Goal: Task Accomplishment & Management: Manage account settings

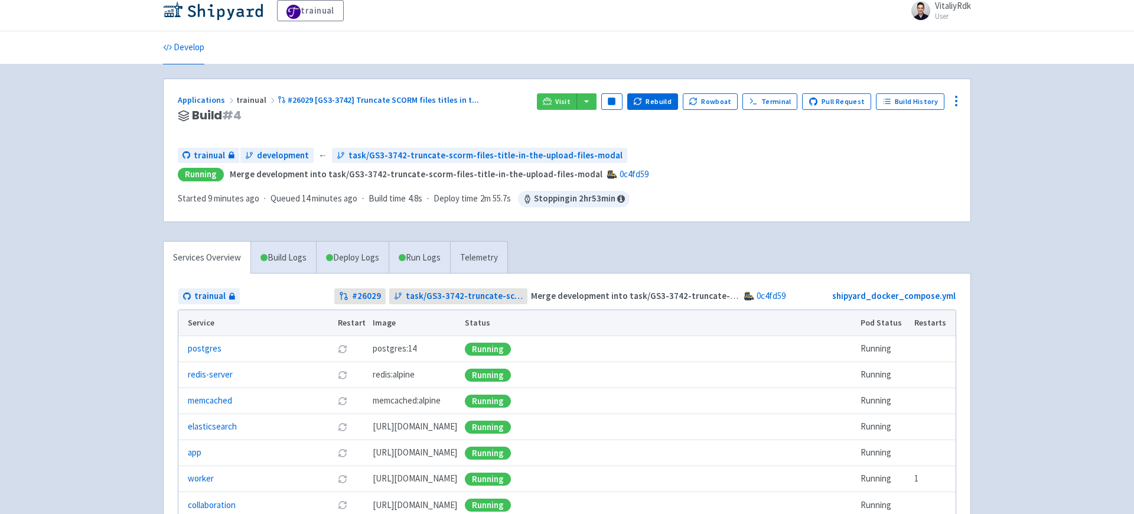
scroll to position [11, 0]
click at [958, 102] on icon at bounding box center [956, 100] width 14 height 14
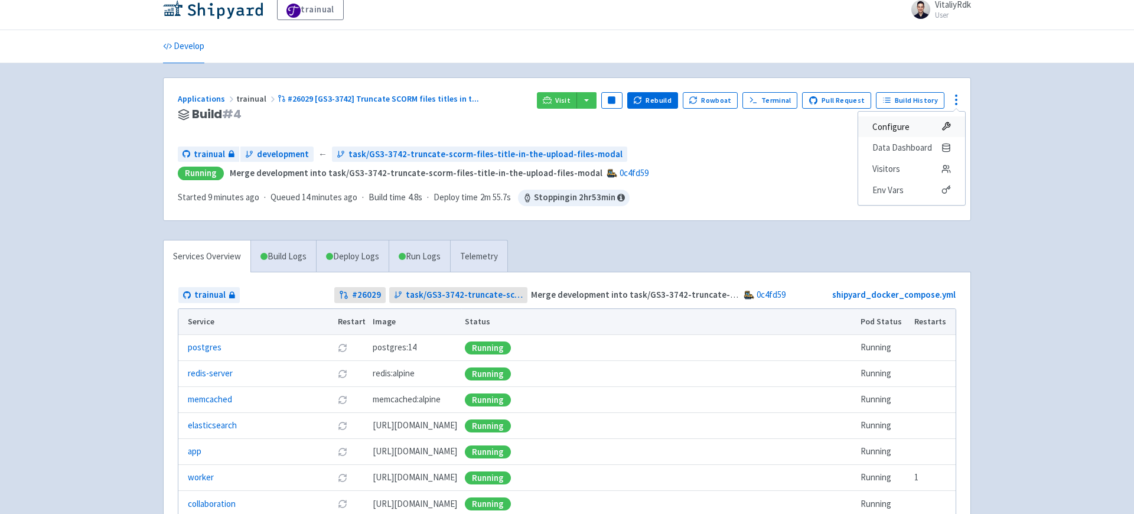
click at [924, 128] on span "Configure" at bounding box center [911, 127] width 79 height 17
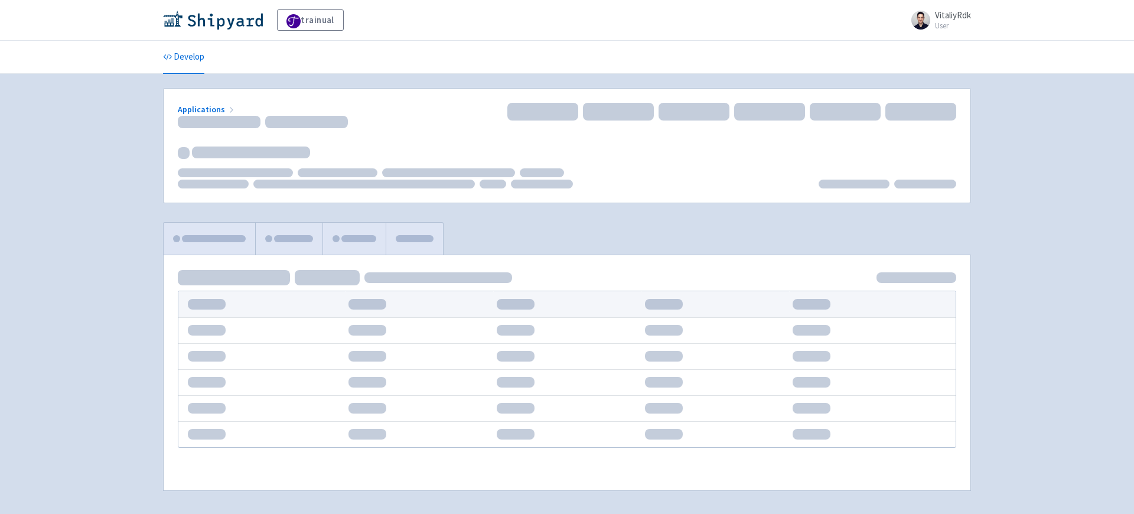
scroll to position [11, 0]
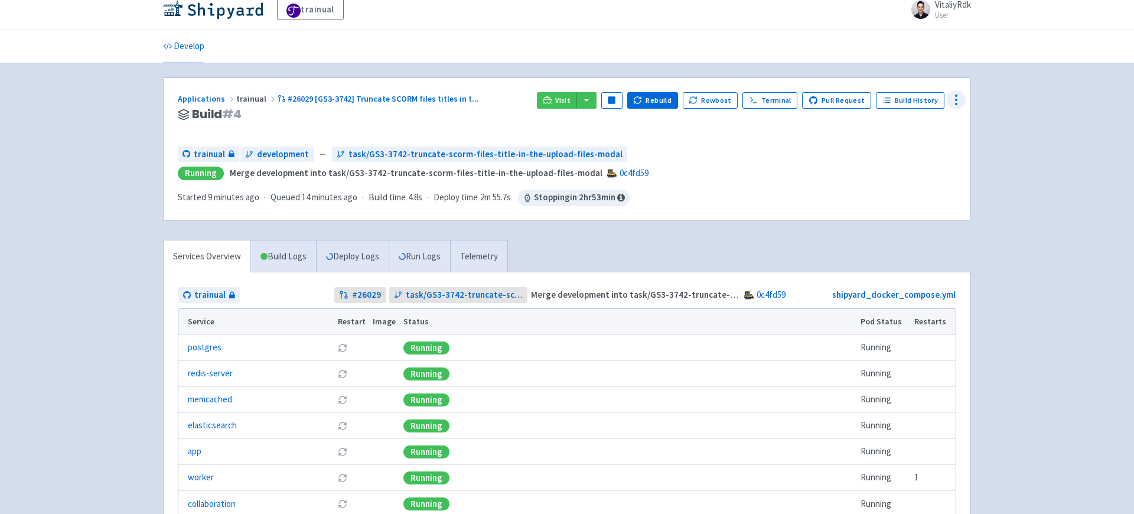
click at [956, 94] on icon at bounding box center [956, 100] width 14 height 14
click at [927, 194] on span "Env Vars" at bounding box center [911, 190] width 79 height 17
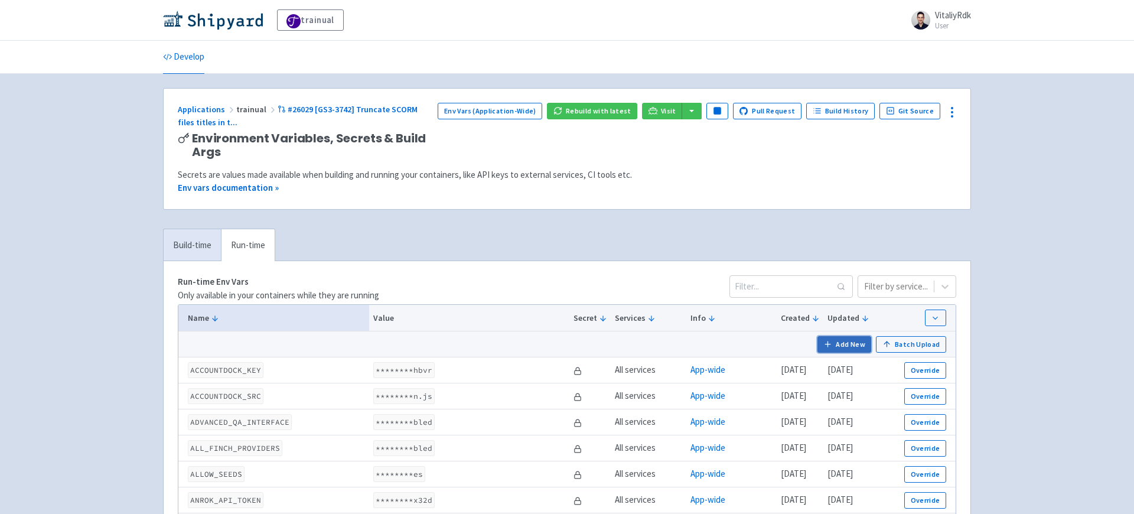
click at [861, 344] on button "Add New" at bounding box center [844, 344] width 54 height 17
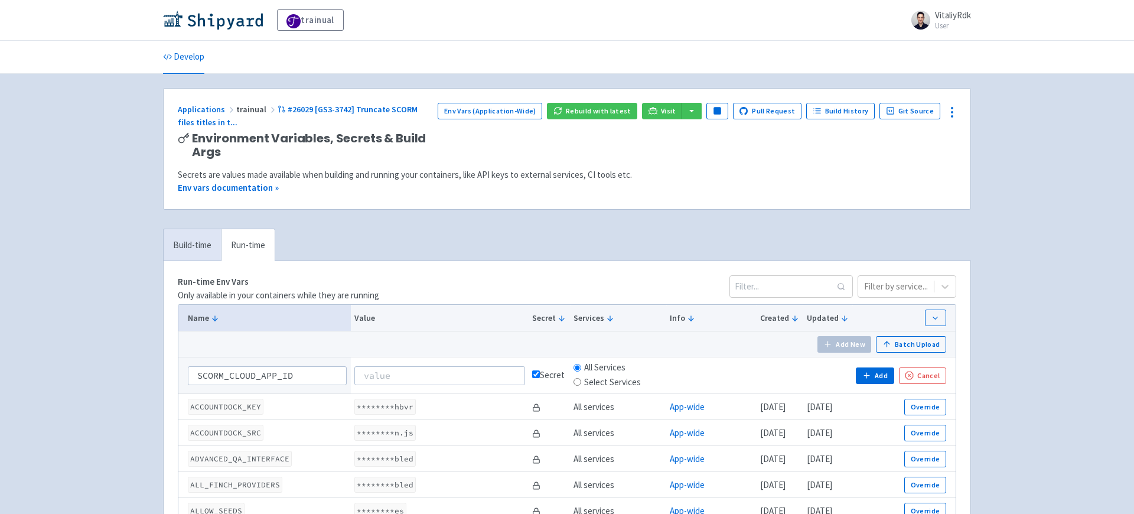
type input "SCORM_CLOUD_APP_ID"
click at [439, 374] on input at bounding box center [439, 375] width 171 height 19
paste input "P2UH7IY4LL"
drag, startPoint x: 442, startPoint y: 371, endPoint x: 302, endPoint y: 370, distance: 140.0
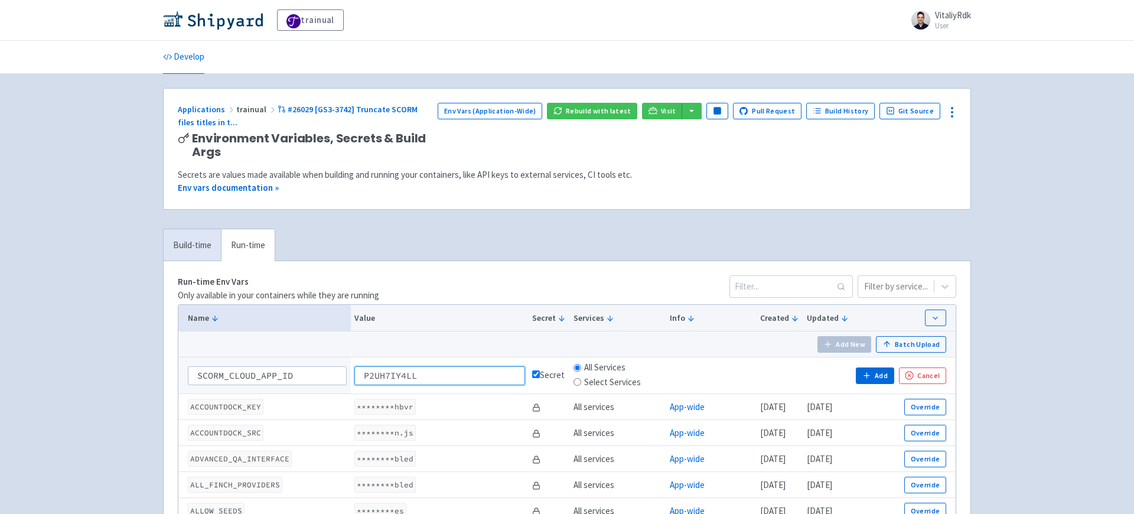
click at [302, 370] on tr "SCORM_CLOUD_APP_ID P2UH7IY4LL Secret All Services Select Services Add Cancel" at bounding box center [566, 375] width 777 height 37
type input "P2UH7IY4LL"
click at [878, 374] on button "Add" at bounding box center [875, 375] width 38 height 17
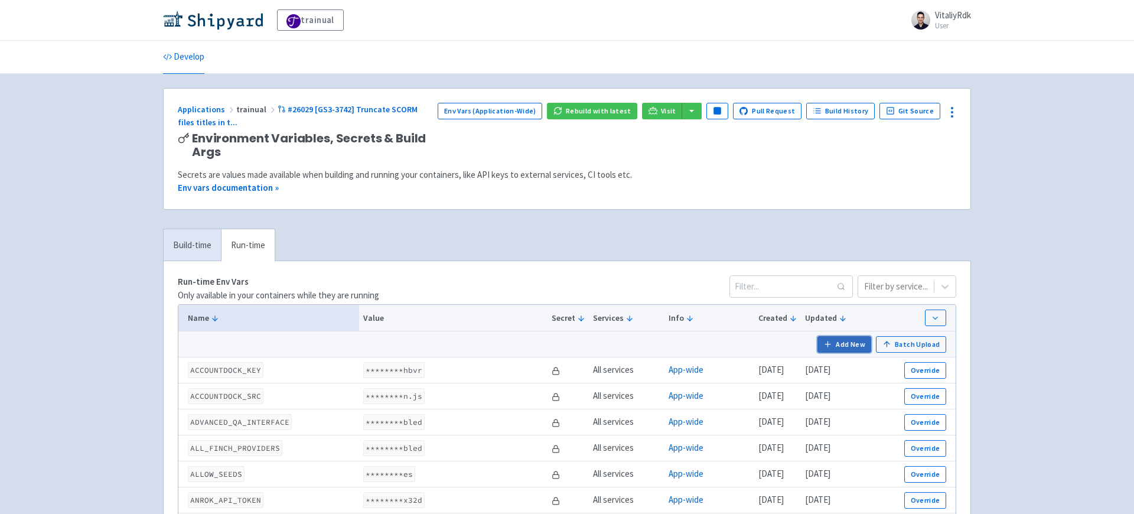
click at [839, 344] on button "Add New" at bounding box center [844, 344] width 54 height 17
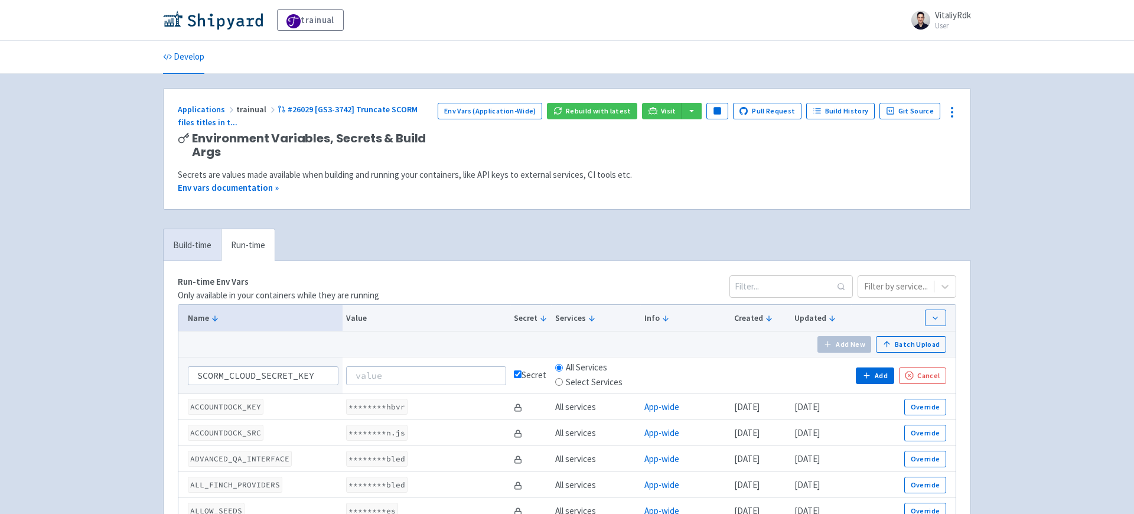
type input "SCORM_CLOUD_SECRET_KEY"
click at [451, 372] on input at bounding box center [426, 375] width 160 height 19
paste input "ZqNQ5dtOQTFm9qVYTowBI6bH9CY0lHxluc4lXV7p"
type input "ZqNQ5dtOQTFm9qVYTowBI6bH9CY0lHxluc4lXV7p"
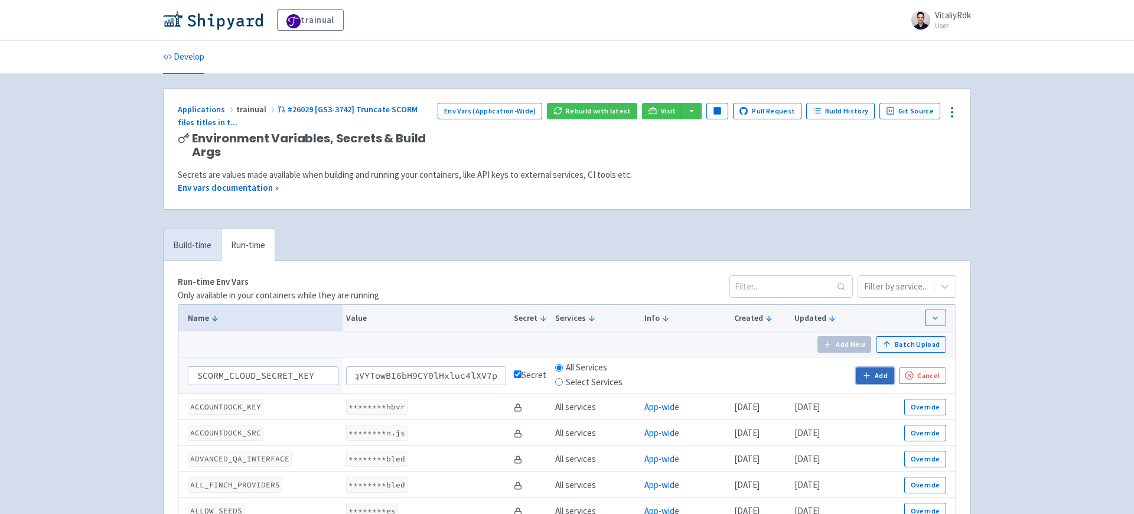
click at [879, 372] on button "Add" at bounding box center [875, 375] width 38 height 17
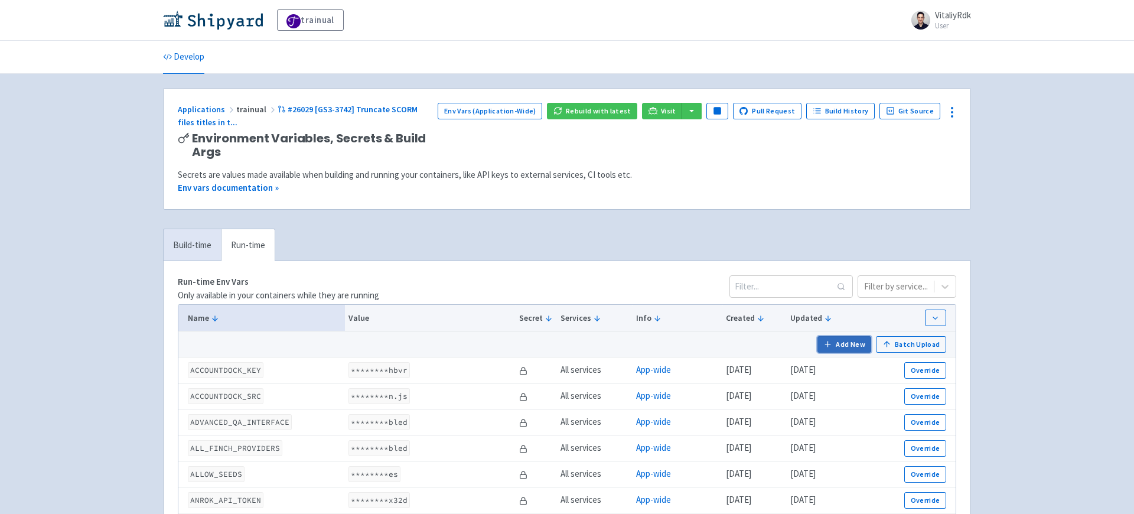
click at [836, 343] on button "Add New" at bounding box center [844, 344] width 54 height 17
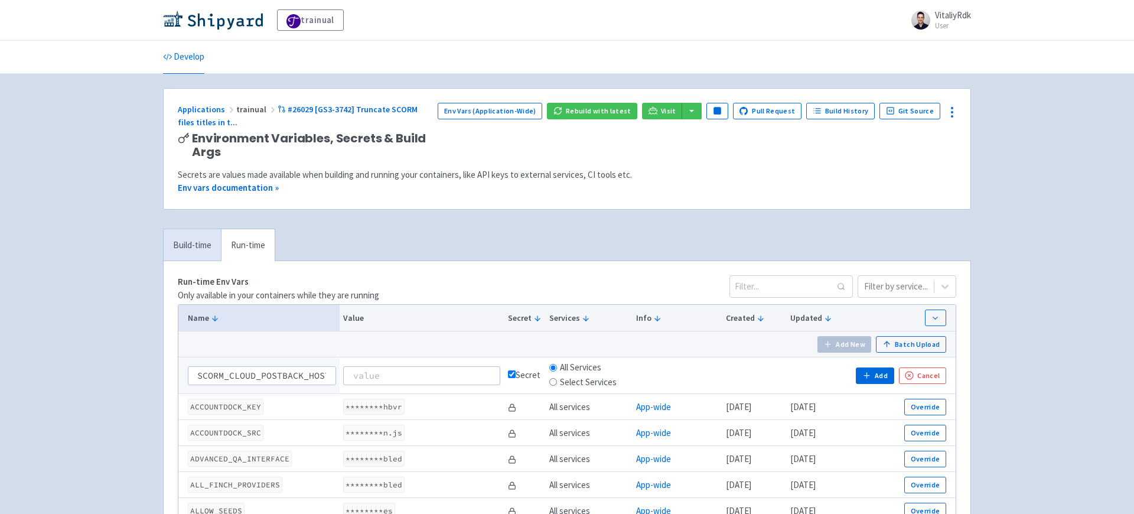
scroll to position [0, 4]
type input "SCORM_CLOUD_POSTBACK_HOST"
click at [436, 376] on input at bounding box center [421, 375] width 157 height 19
paste input "app-trainual-trainual-pr25873.dev.trainual.shipyard.host"
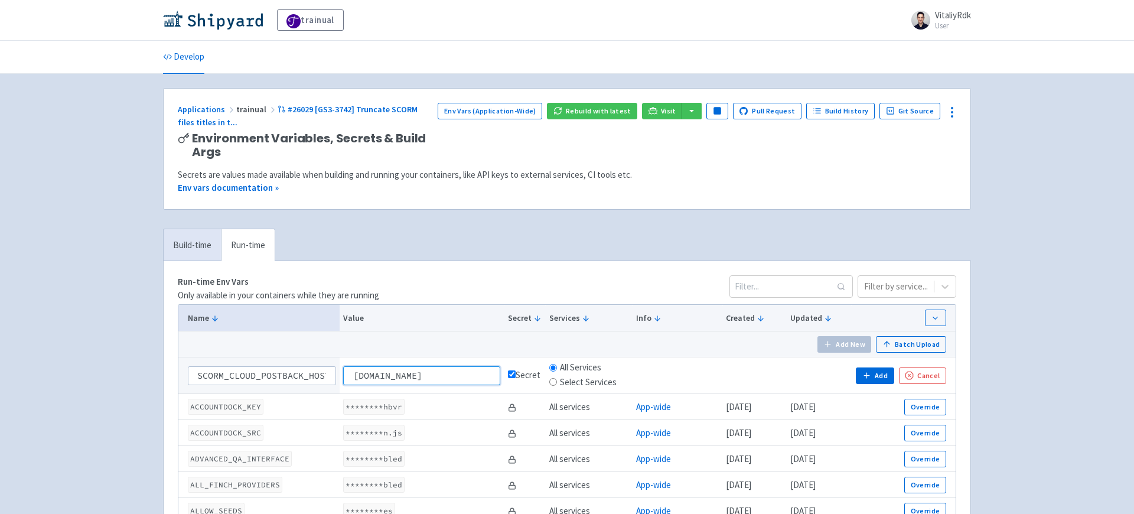
drag, startPoint x: 441, startPoint y: 376, endPoint x: 257, endPoint y: 374, distance: 184.3
click at [257, 374] on tr "SCORM_CLOUD_POSTBACK_HOST app-trainual-trainual-pr25873.dev.trainual.shipyard.h…" at bounding box center [566, 375] width 777 height 37
click at [483, 374] on input "app-trainual-trainual-pr25873.dev.trainual.shipyard.host" at bounding box center [421, 375] width 157 height 19
drag, startPoint x: 480, startPoint y: 374, endPoint x: 403, endPoint y: 372, distance: 77.4
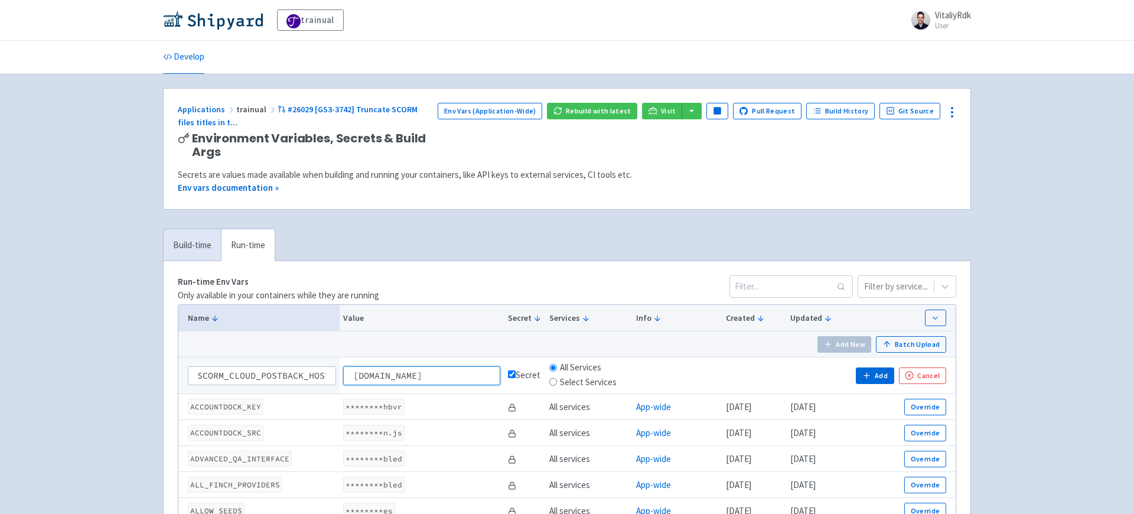
click at [403, 372] on input "app-trainual-trainual-pr25873.dev.trainual.shipyard.host" at bounding box center [421, 375] width 157 height 19
click at [382, 376] on input "app-trainual-trainual-pr25873.dev.trainual.shipyard.host" at bounding box center [421, 375] width 157 height 19
click at [403, 376] on input "app-trainual-trainual-pr25873.dev.trainual.shipyard.host" at bounding box center [421, 375] width 157 height 19
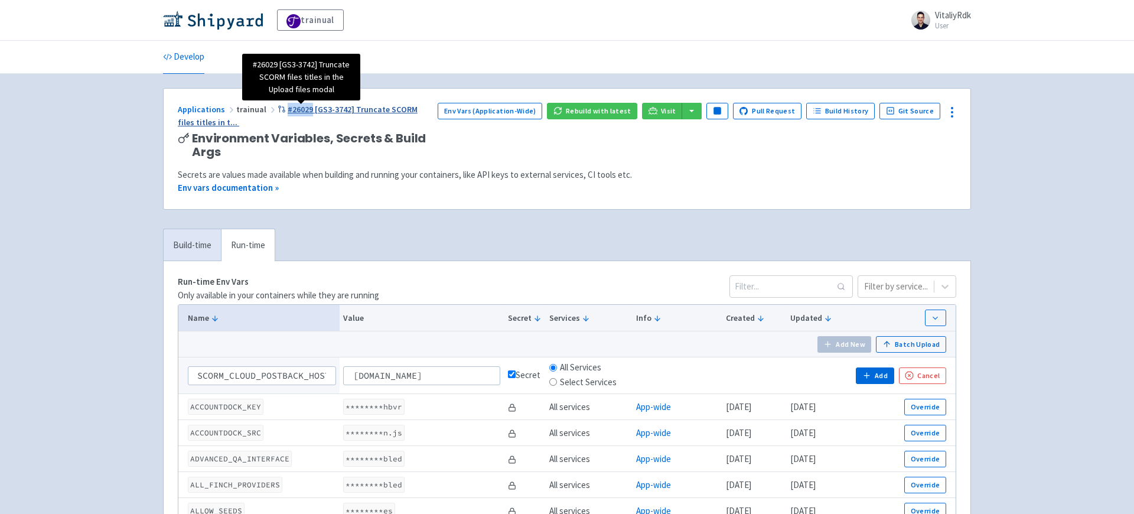
drag, startPoint x: 269, startPoint y: 108, endPoint x: 308, endPoint y: 109, distance: 38.4
click at [308, 109] on div "Applications trainual #26029 [GS3-3742] Truncate SCORM files titles in t ..." at bounding box center [303, 116] width 250 height 27
copy span "#26029"
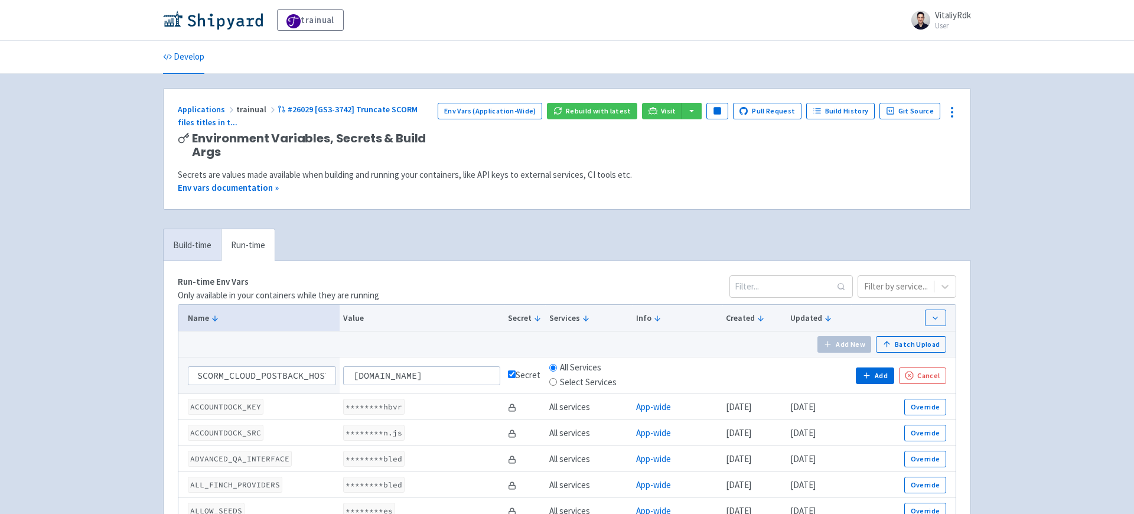
drag, startPoint x: 481, startPoint y: 376, endPoint x: 426, endPoint y: 372, distance: 55.1
click at [426, 372] on input "app-trainual-trainual-pr25873.dev.trainual.shipyard.host" at bounding box center [421, 375] width 157 height 19
paste input "6029"
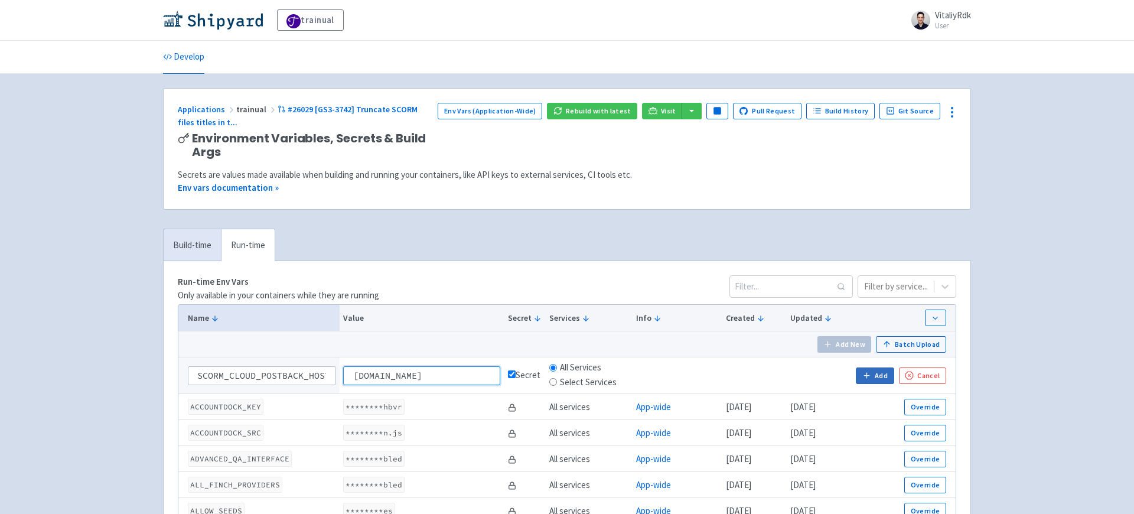
type input "app-trainual-trainual-pr26029.dev.trainual.shipyard.host"
click at [882, 374] on button "Add" at bounding box center [875, 375] width 38 height 17
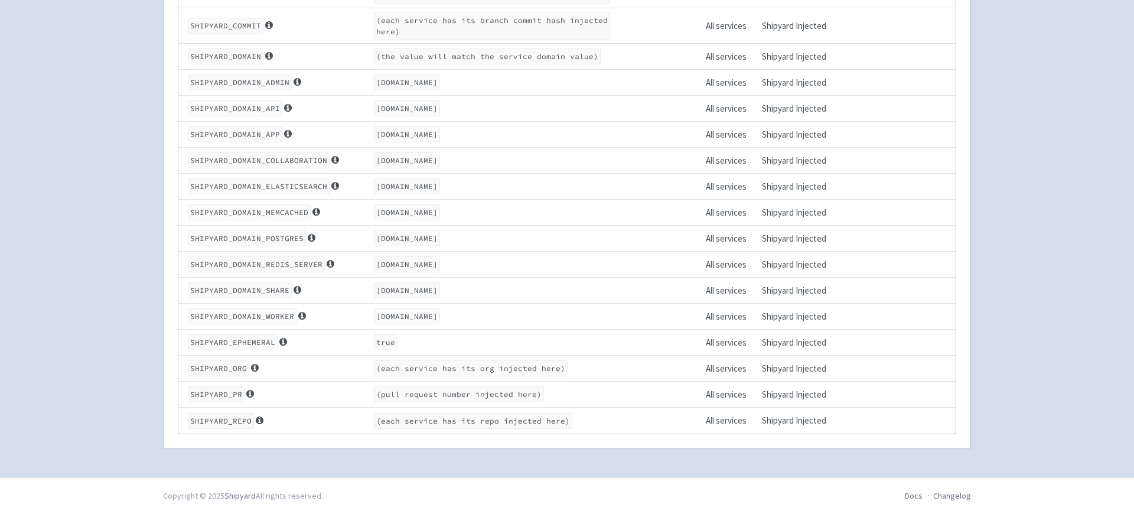
scroll to position [4866, 0]
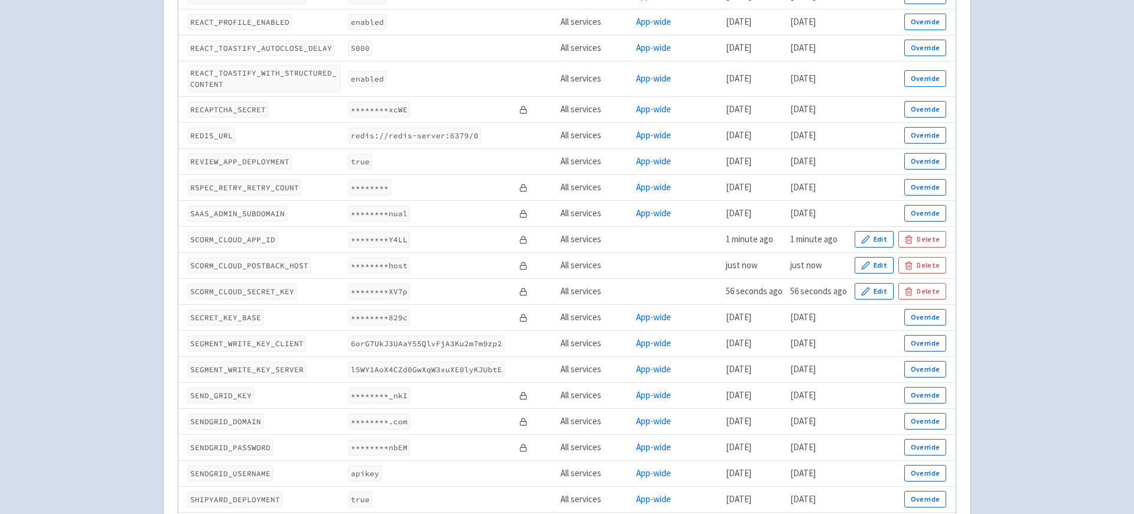
click at [281, 273] on code "SCORM_CLOUD_POSTBACK_HOST" at bounding box center [249, 266] width 123 height 16
copy code "SCORM_CLOUD_POSTBACK_HOST"
click at [886, 273] on button "Edit" at bounding box center [874, 265] width 39 height 17
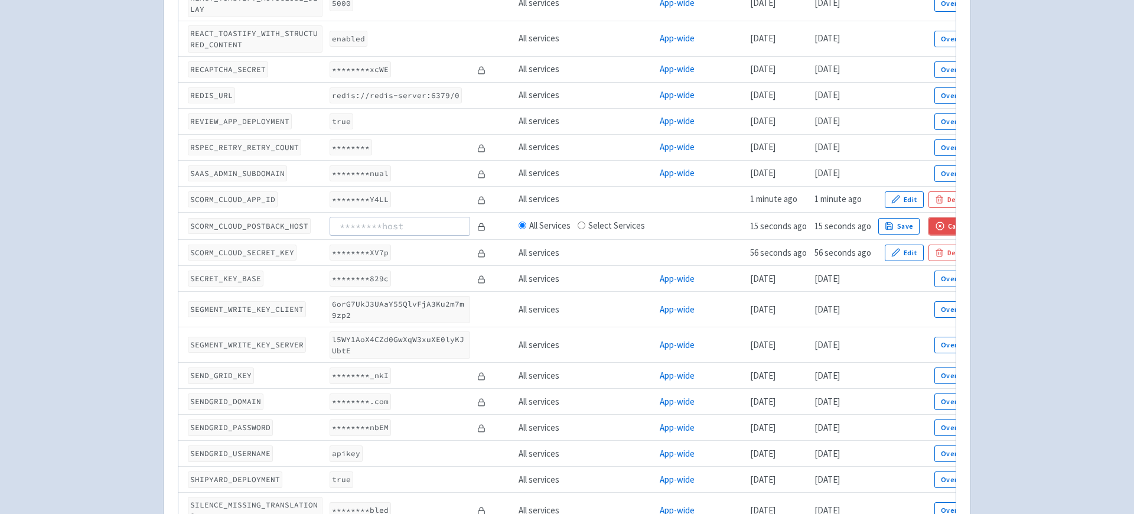
click at [941, 230] on icon "button" at bounding box center [940, 225] width 9 height 9
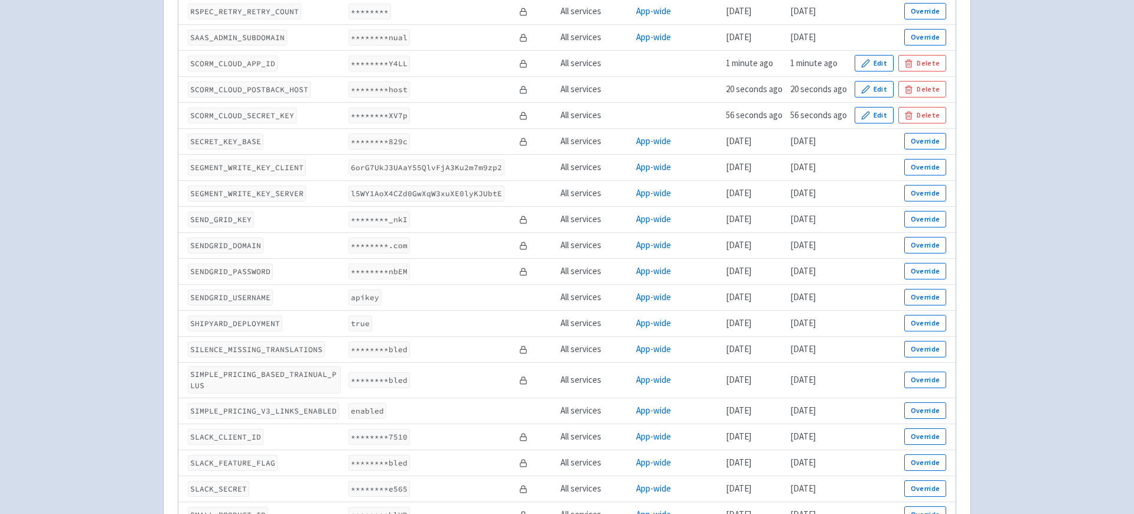
scroll to position [4866, 0]
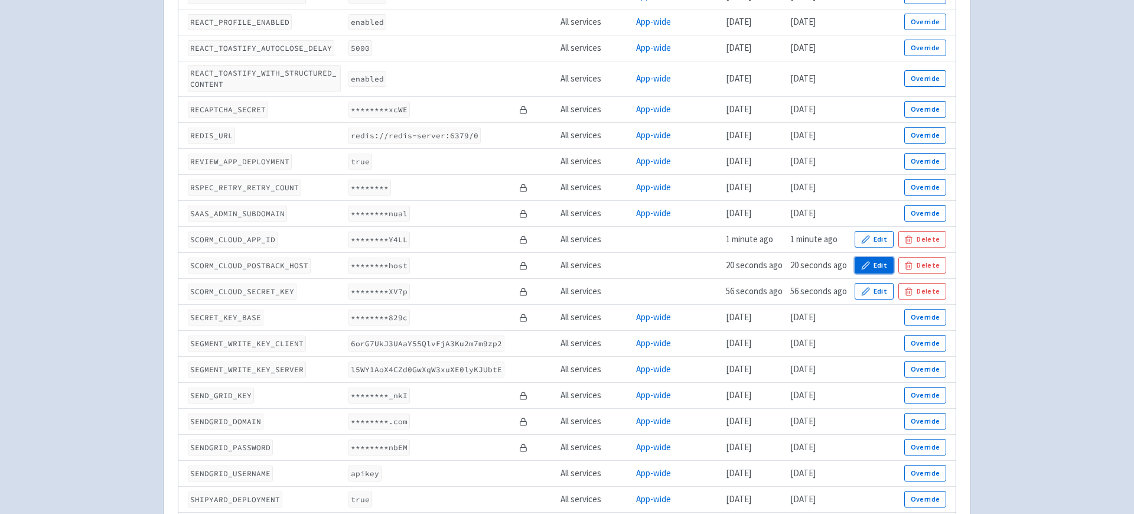
click at [863, 273] on button "Edit" at bounding box center [874, 265] width 39 height 17
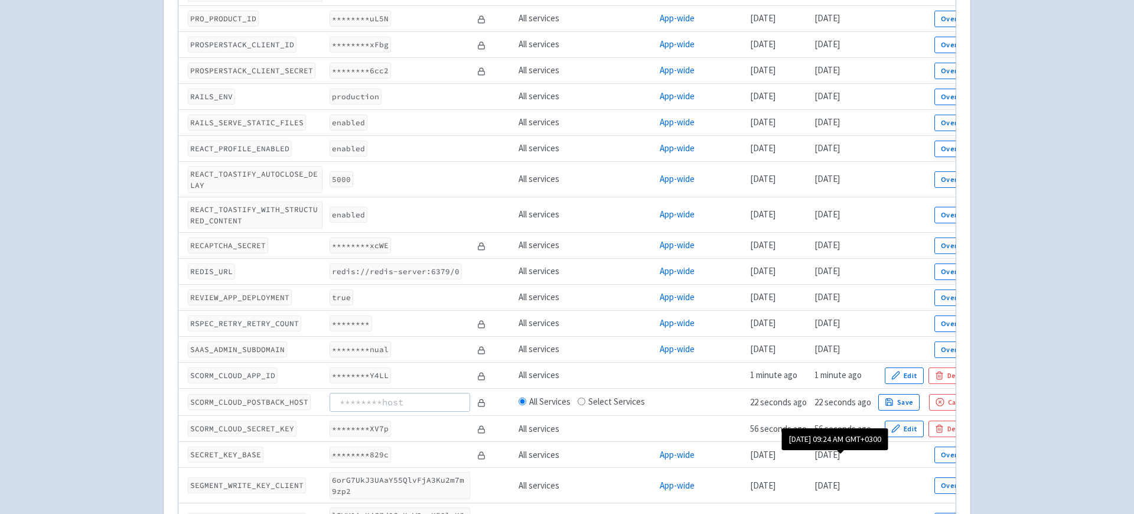
scroll to position [5042, 0]
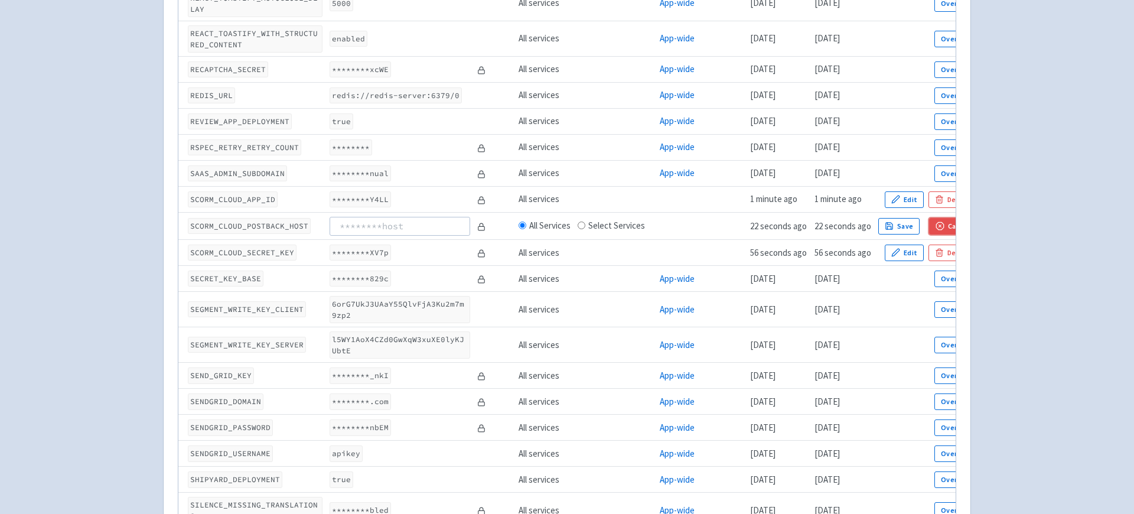
click at [941, 234] on button "Cancel" at bounding box center [952, 226] width 47 height 17
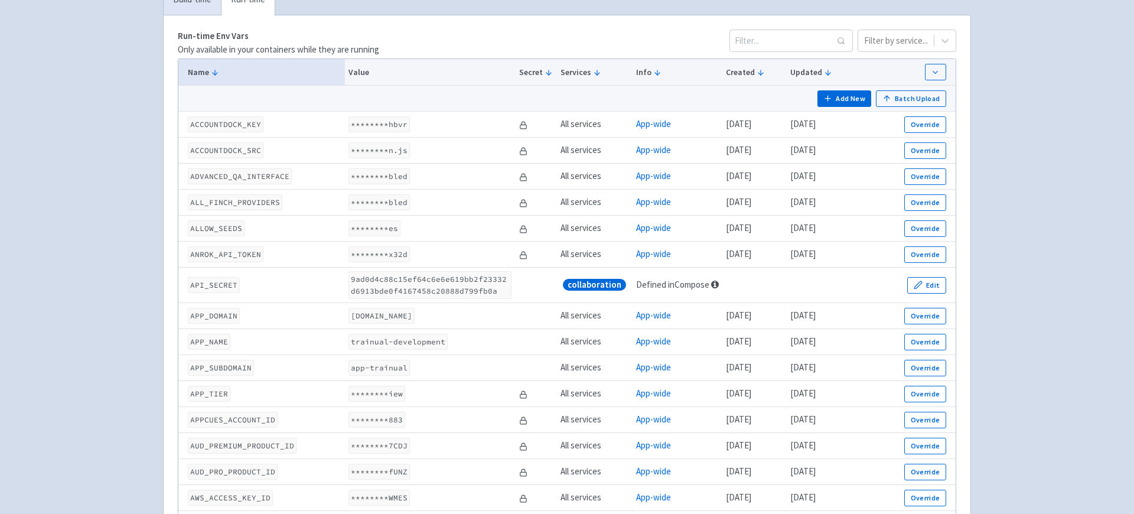
scroll to position [0, 0]
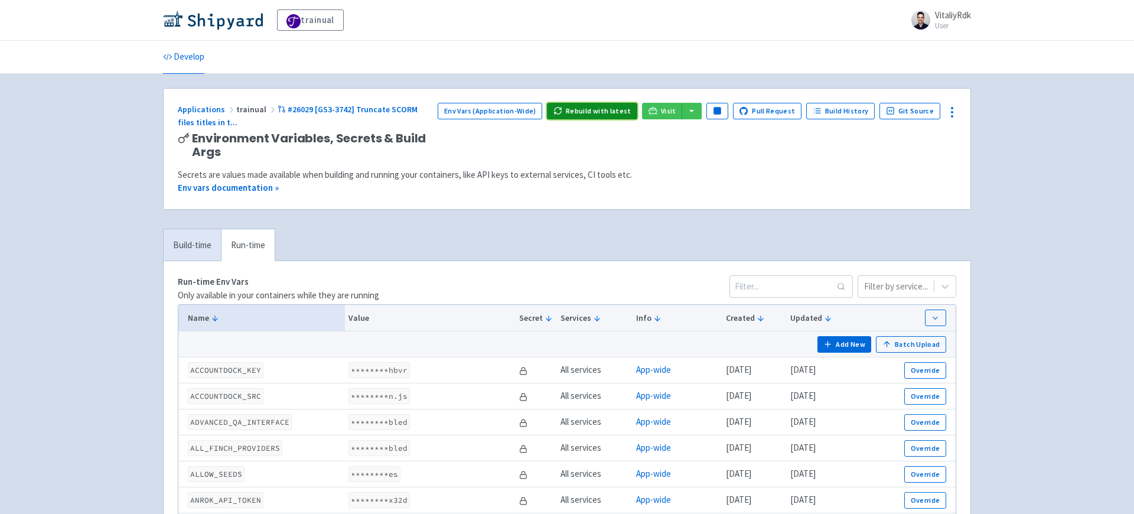
click at [605, 115] on button "Rebuild with latest" at bounding box center [592, 111] width 90 height 17
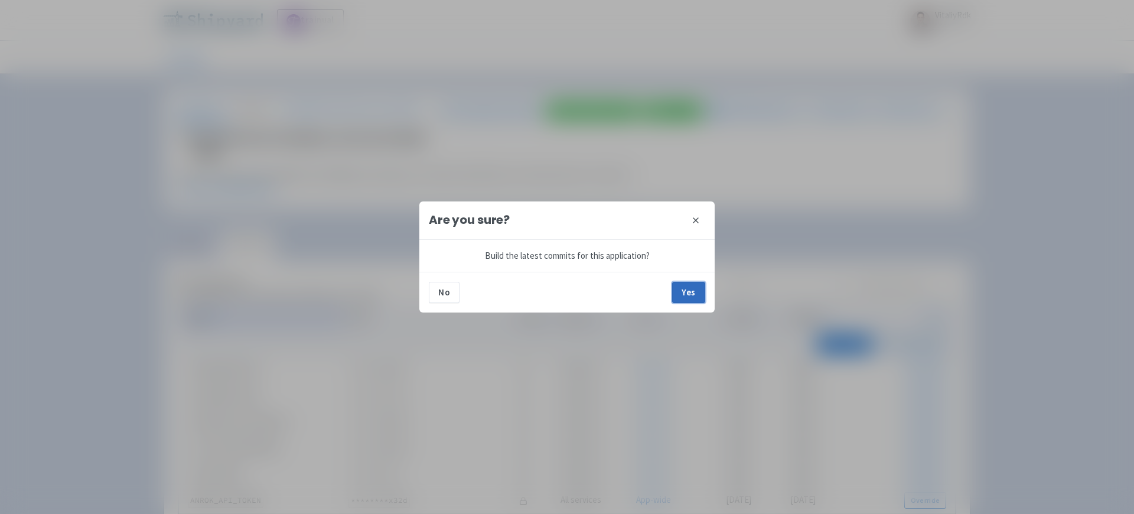
click at [689, 291] on button "Yes" at bounding box center [688, 292] width 33 height 21
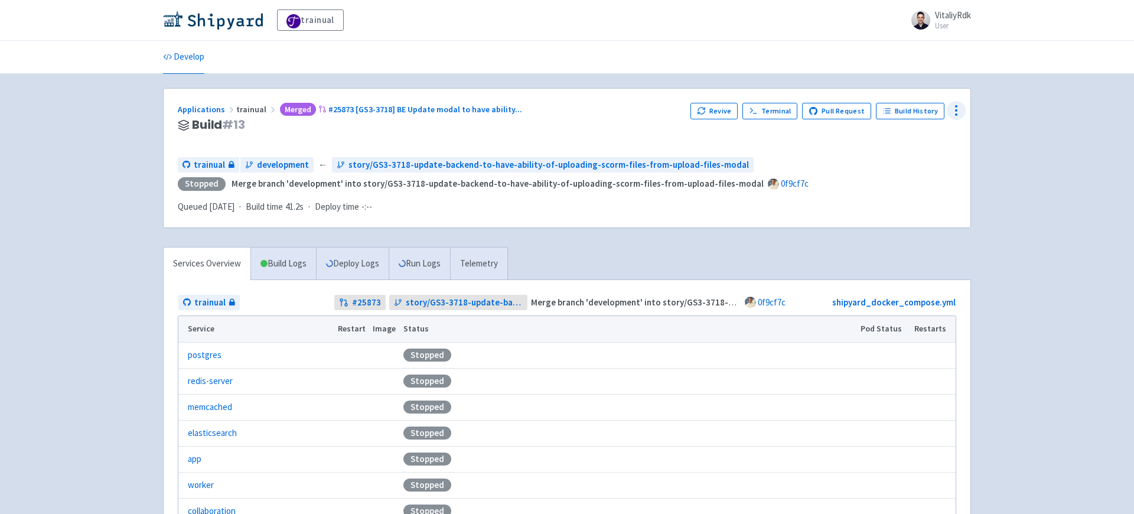
click at [960, 116] on icon at bounding box center [956, 110] width 14 height 14
click at [917, 205] on span "Env Vars" at bounding box center [911, 201] width 79 height 17
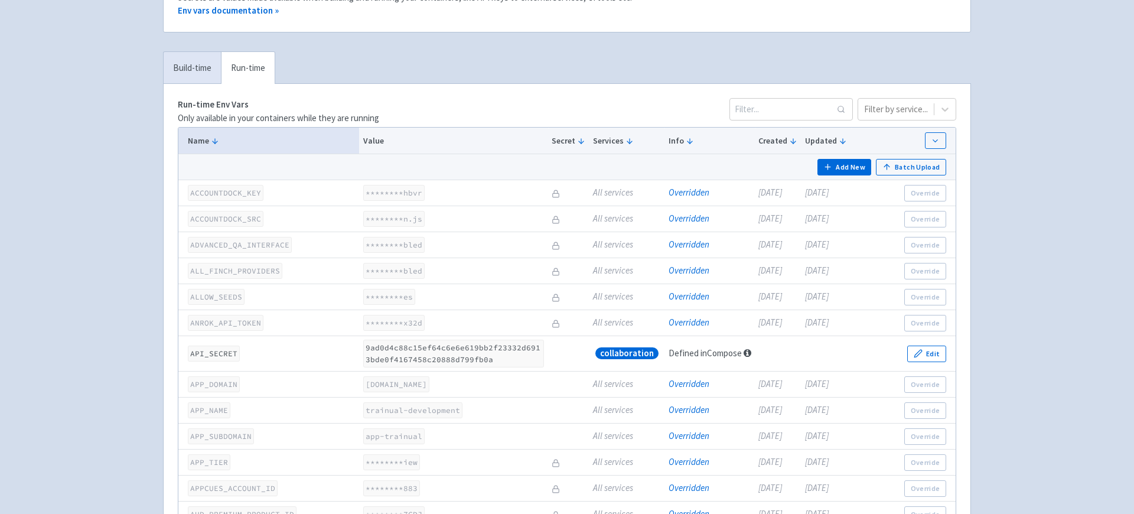
scroll to position [304, 0]
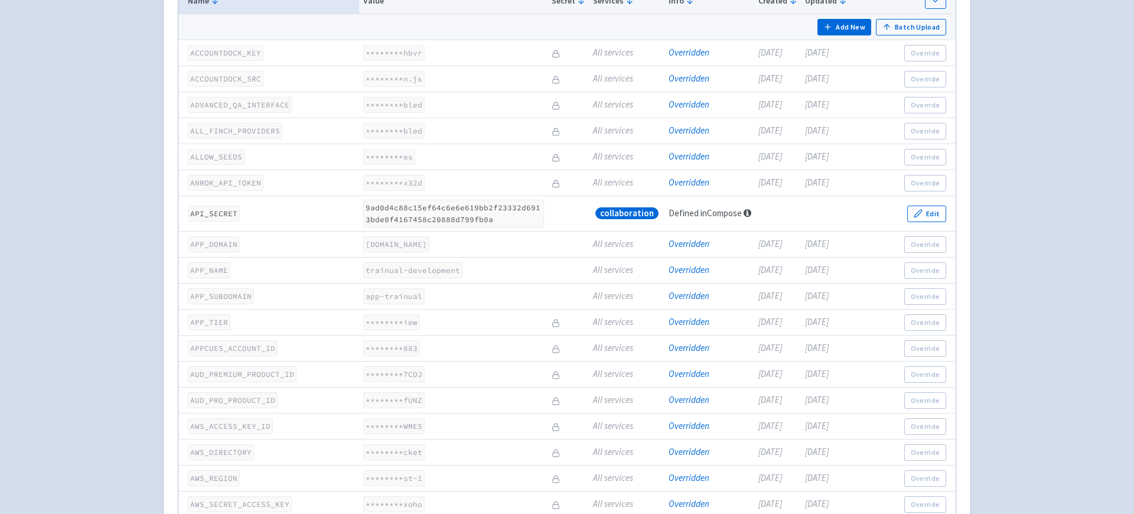
click at [669, 266] on link "Overridden" at bounding box center [689, 269] width 41 height 11
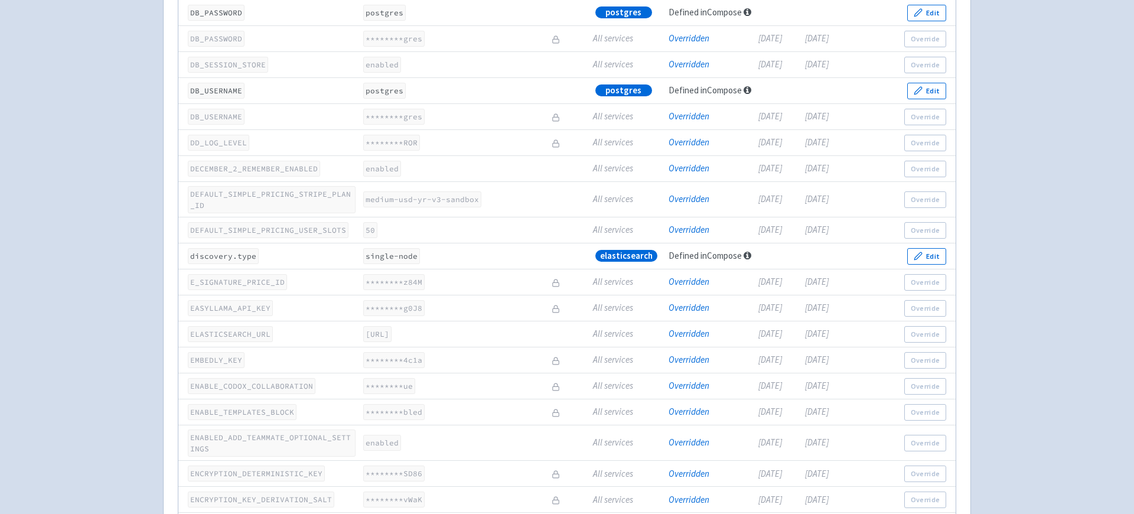
scroll to position [4930, 0]
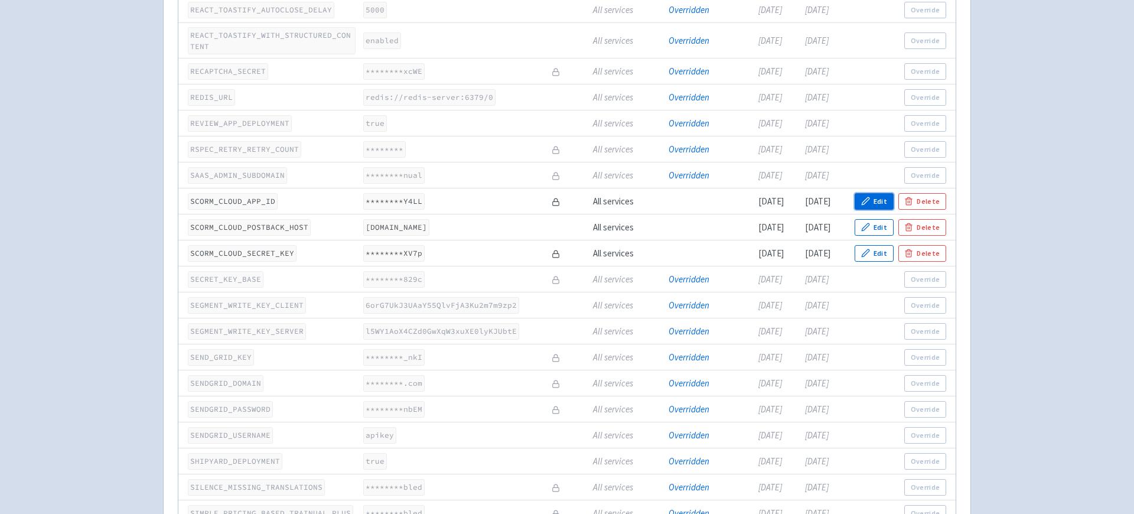
click at [879, 210] on button "Edit" at bounding box center [874, 201] width 39 height 17
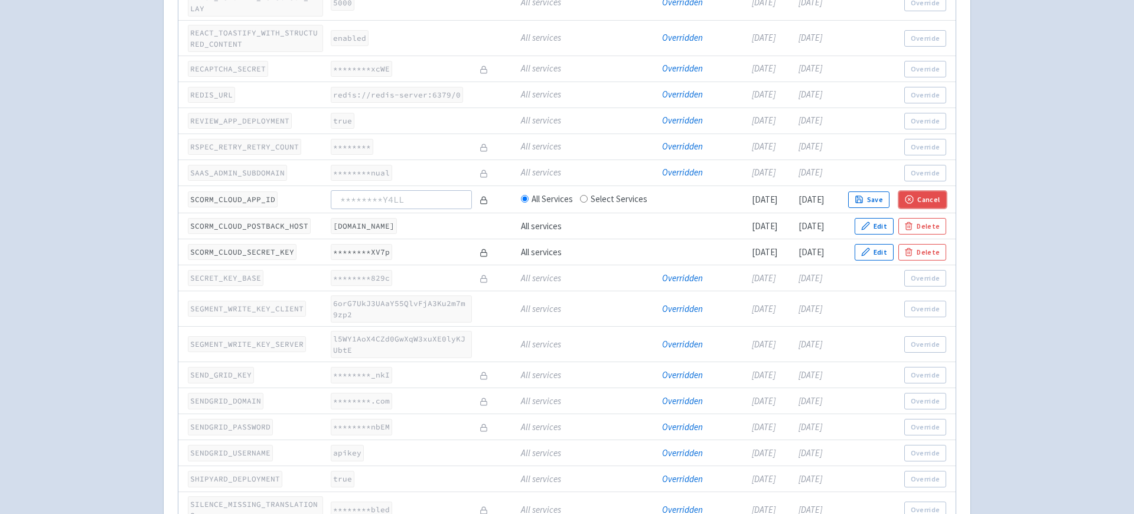
click at [936, 208] on button "Cancel" at bounding box center [922, 199] width 47 height 17
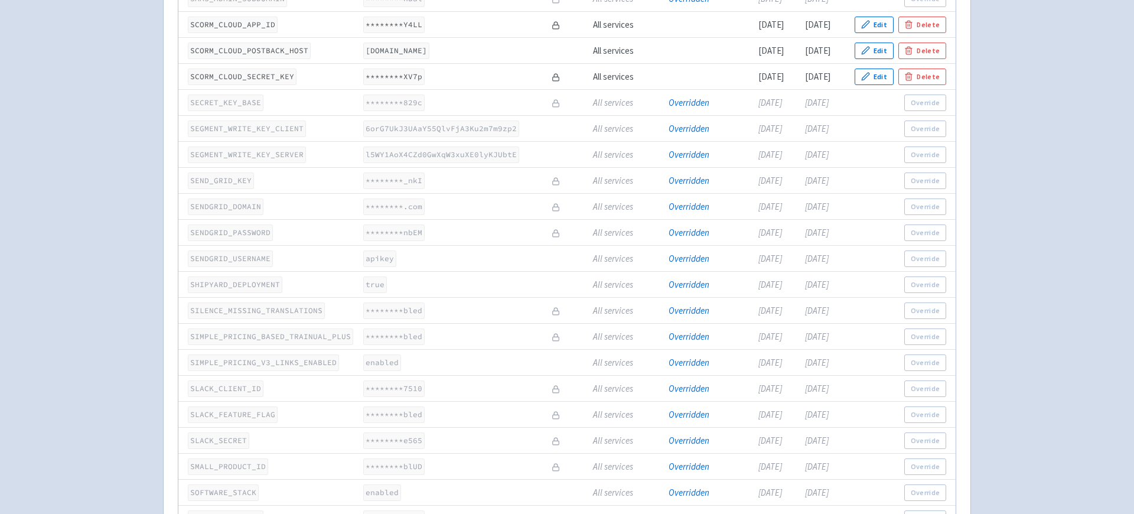
scroll to position [4930, 0]
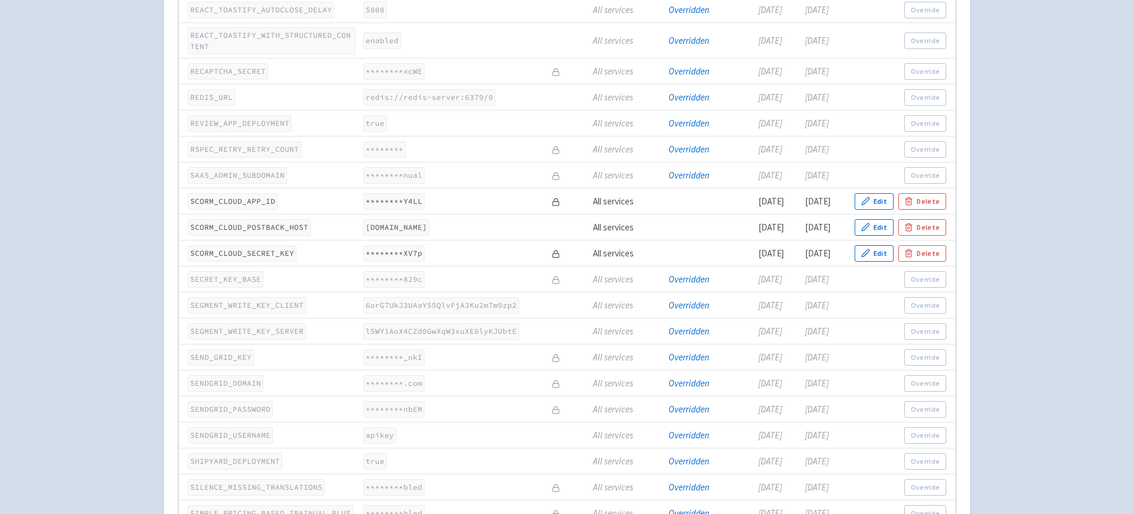
click at [252, 209] on code "SCORM_CLOUD_APP_ID" at bounding box center [233, 201] width 90 height 16
copy code "SCORM_CLOUD_APP_ID"
drag, startPoint x: 513, startPoint y: 292, endPoint x: 351, endPoint y: 276, distance: 162.6
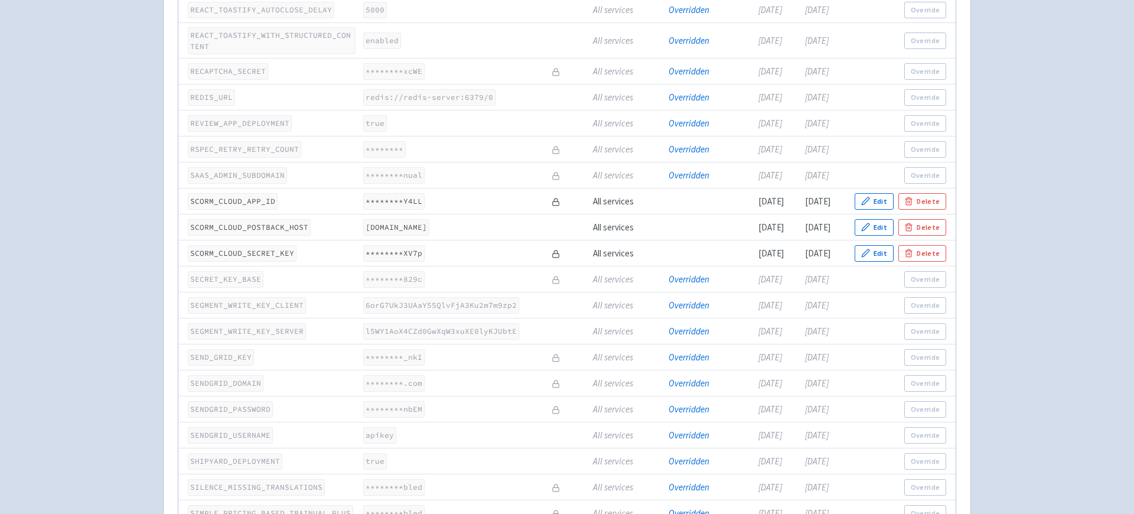
click at [359, 240] on td "app-trainual-trainual-pr25873.dev.trainual.shipyard.host" at bounding box center [453, 227] width 188 height 26
copy code "app-trainual-trainual-pr25873.dev.trainual.shipyard.host"
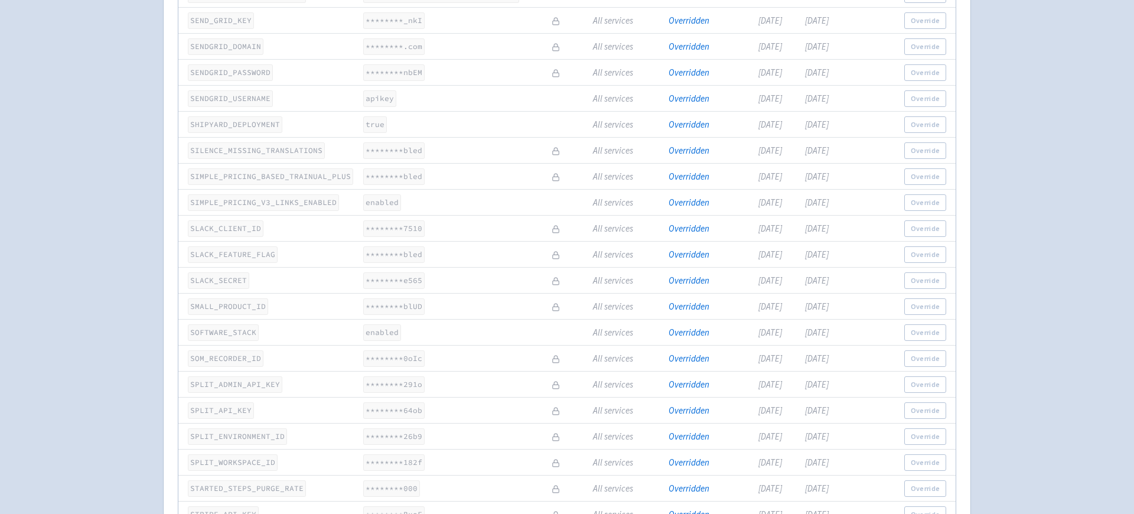
scroll to position [4870, 0]
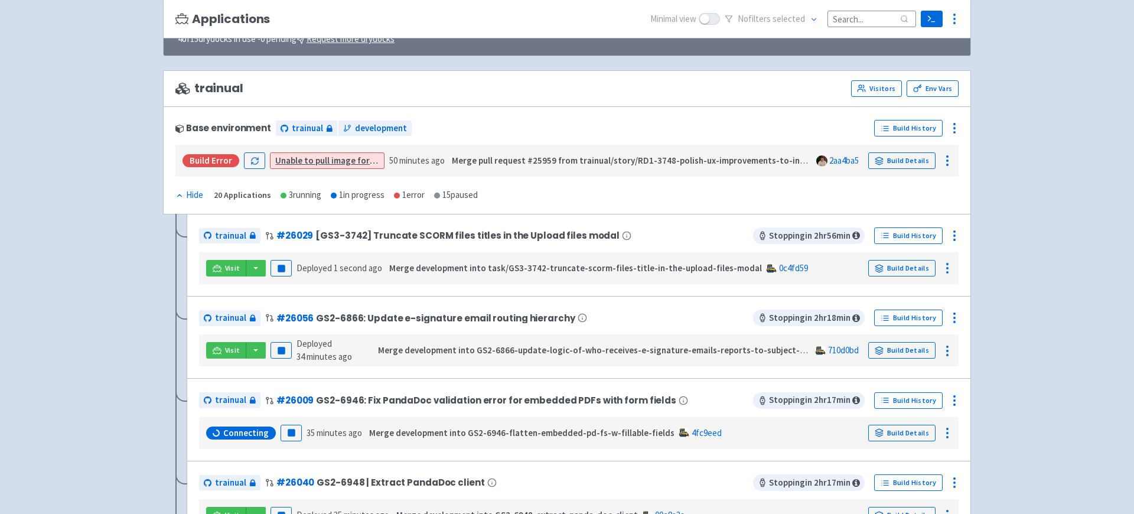
scroll to position [103, 0]
